Goal: Task Accomplishment & Management: Use online tool/utility

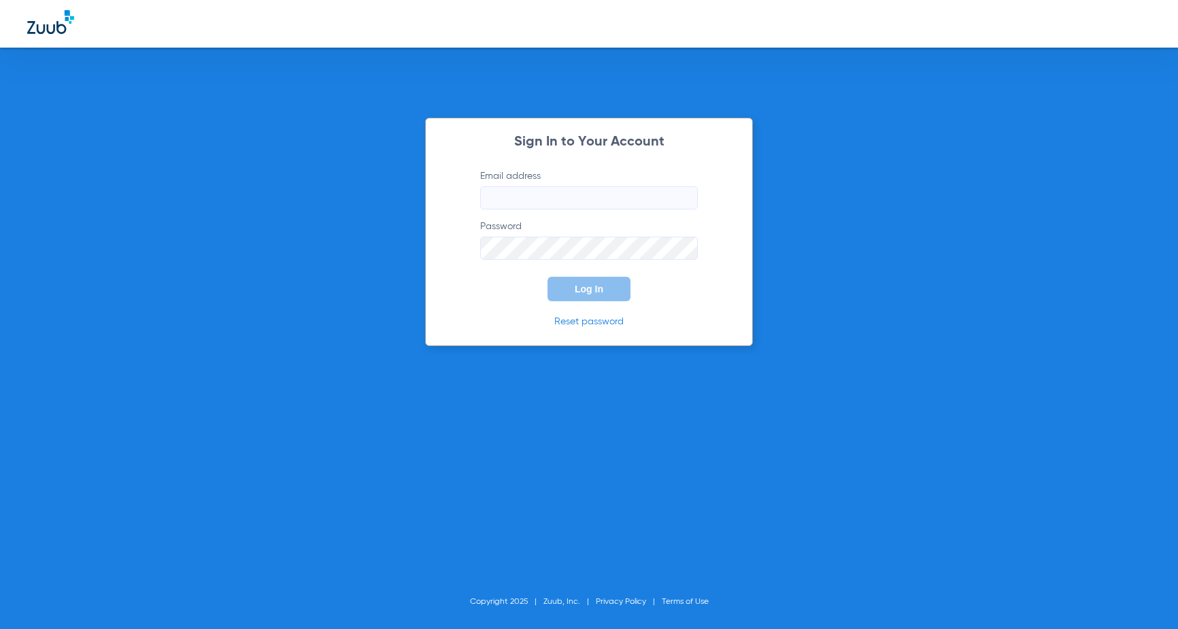
click at [519, 197] on input "Email address" at bounding box center [589, 197] width 218 height 23
click at [502, 196] on input "Email address Required" at bounding box center [589, 197] width 218 height 23
drag, startPoint x: 502, startPoint y: 196, endPoint x: 706, endPoint y: 247, distance: 210.4
click at [850, 250] on div "Sign In to Your Account Email address Required Password Log In Reset password C…" at bounding box center [589, 314] width 1178 height 629
paste input "[EMAIL_ADDRESS][DOMAIN_NAME]"
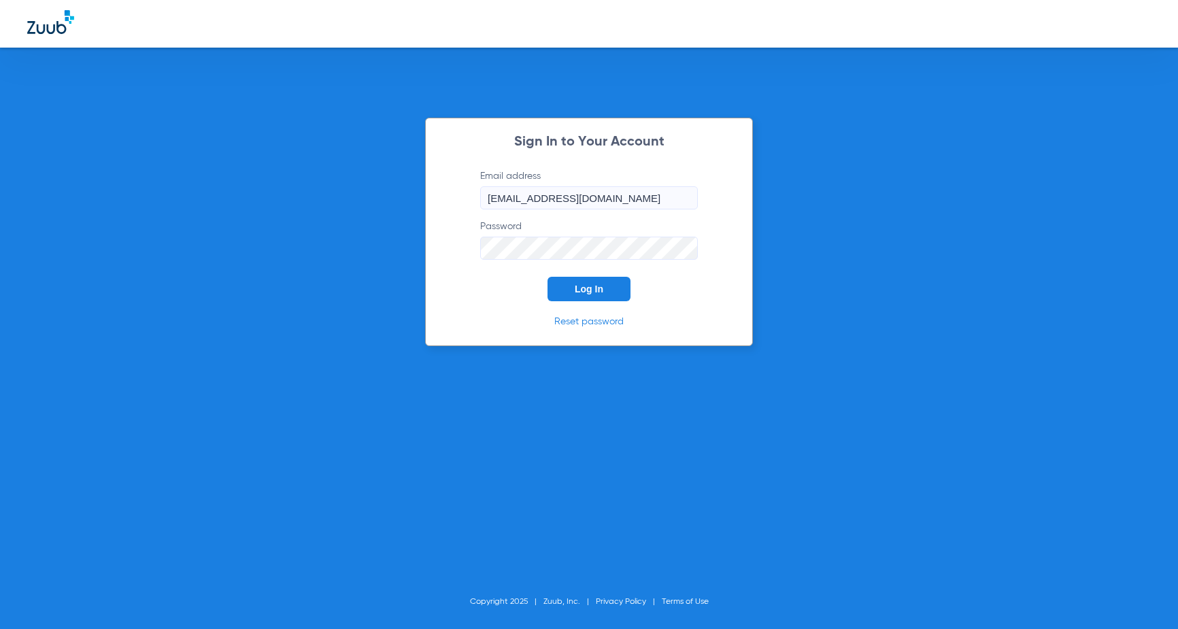
type input "[EMAIL_ADDRESS][DOMAIN_NAME]"
click at [591, 286] on span "Log In" at bounding box center [589, 289] width 29 height 11
